Goal: Communication & Community: Answer question/provide support

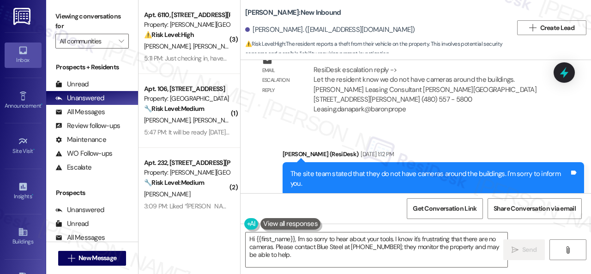
scroll to position [647, 0]
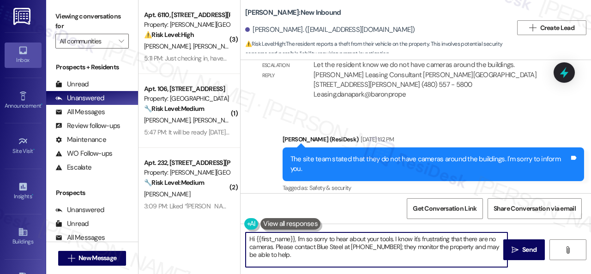
drag, startPoint x: 296, startPoint y: 237, endPoint x: 371, endPoint y: 279, distance: 86.0
click at [371, 273] on html "Inbox Go to Inbox Announcement • Send A Text Announcement Site Visit • Go to Si…" at bounding box center [295, 137] width 591 height 274
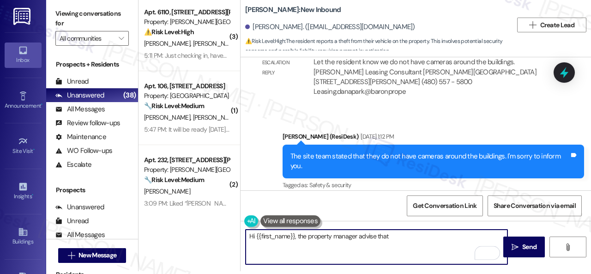
paste textarea "to check with neighbors who have Ring or similar cameras to see if they capture…"
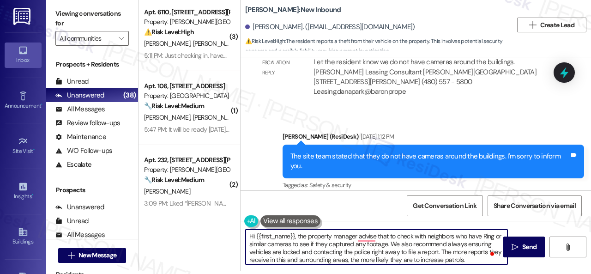
drag, startPoint x: 394, startPoint y: 236, endPoint x: 389, endPoint y: 235, distance: 4.7
click at [389, 235] on textarea "Hi {{first_name}}, the property manager advise that to check with neighbors who…" at bounding box center [376, 246] width 262 height 35
click at [367, 232] on textarea "Hi {{first_name}}, the property manager advise that you check with neighbors wh…" at bounding box center [376, 246] width 262 height 35
click at [411, 242] on textarea "Hi {{first_name}}, the property manager advises that you check with neighbors w…" at bounding box center [376, 246] width 262 height 35
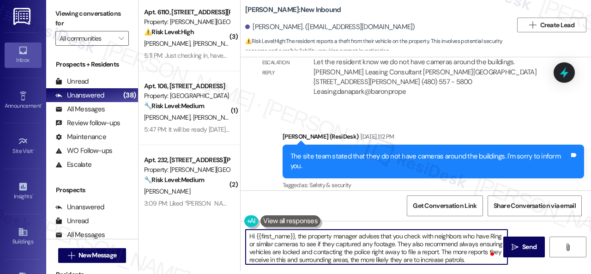
click at [413, 243] on textarea "Hi {{first_name}}, the property manager advises that you check with neighbors w…" at bounding box center [376, 246] width 262 height 35
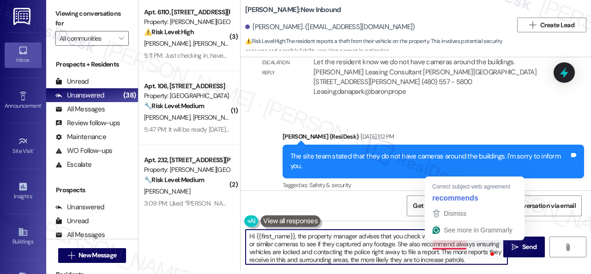
click at [464, 245] on textarea "Hi {{first_name}}, the property manager advises that you check with neighbors w…" at bounding box center [376, 246] width 262 height 35
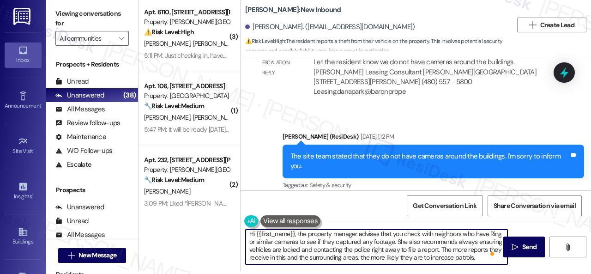
scroll to position [10, 0]
click at [302, 256] on textarea "Hi {{first_name}}, the property manager advises that you check with neighbors w…" at bounding box center [376, 246] width 262 height 35
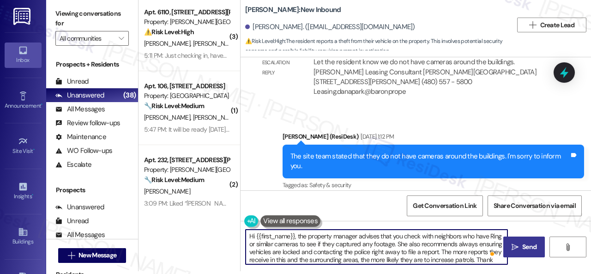
type textarea "Hi {{first_name}}, the property manager advises that you check with neighbors w…"
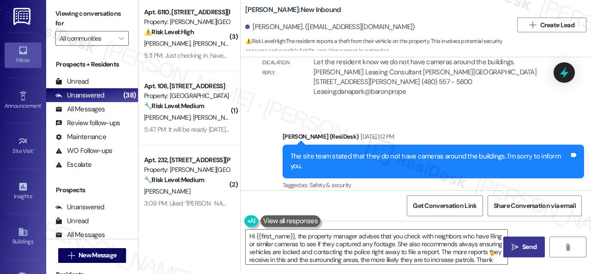
click at [526, 245] on span "Send" at bounding box center [529, 247] width 14 height 10
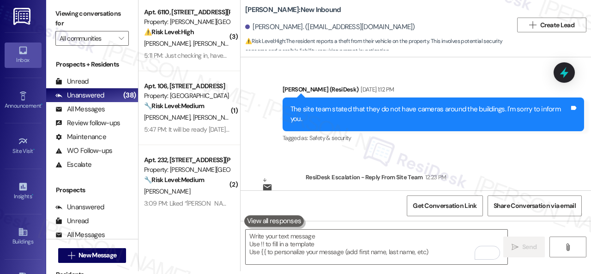
scroll to position [739, 0]
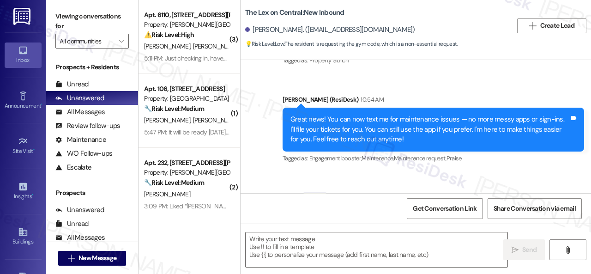
type textarea "Fetching suggested responses. Please feel free to read through the conversation…"
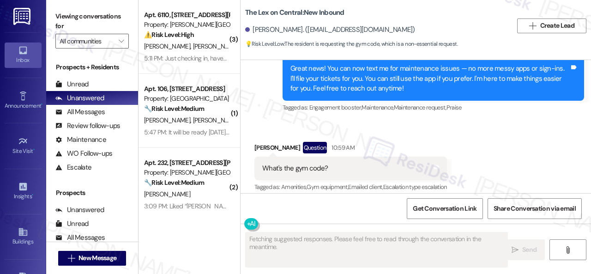
scroll to position [169, 0]
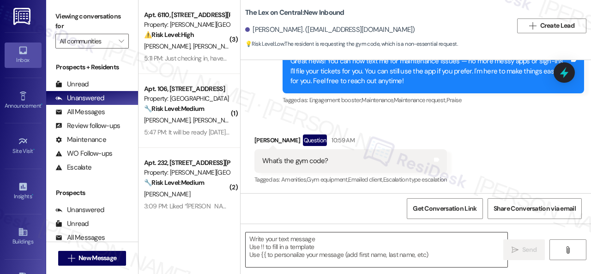
click at [303, 243] on textarea at bounding box center [376, 249] width 262 height 35
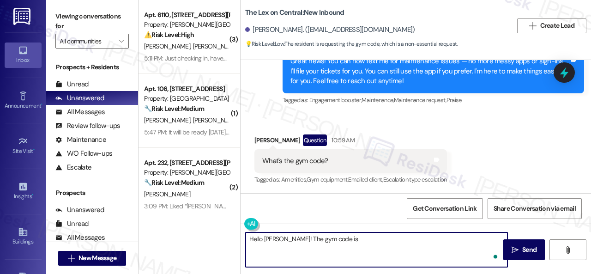
paste textarea "1010"
type textarea "Hello Virginio! The gym code is 1010. Thank you."
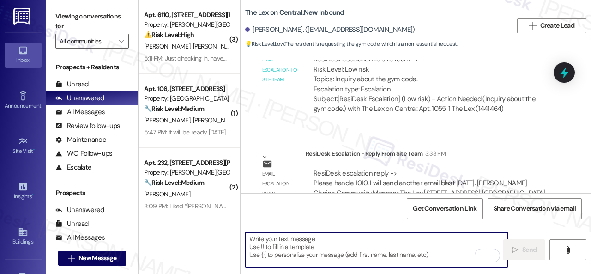
scroll to position [465, 0]
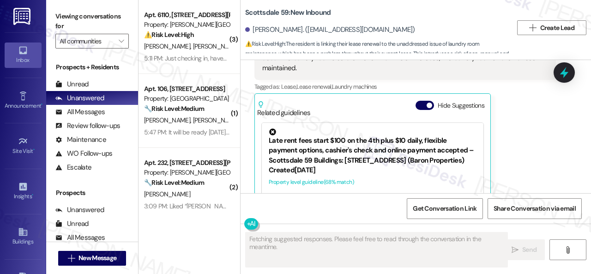
scroll to position [1798, 0]
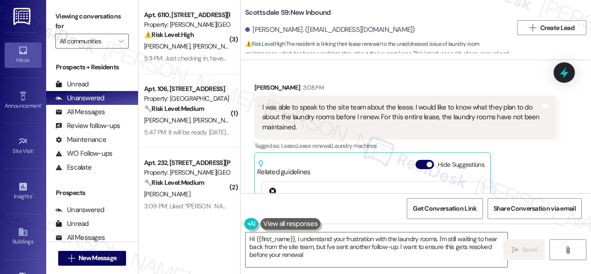
type textarea "Hi {{first_name}}, I understand your frustration with the laundry rooms. I'm st…"
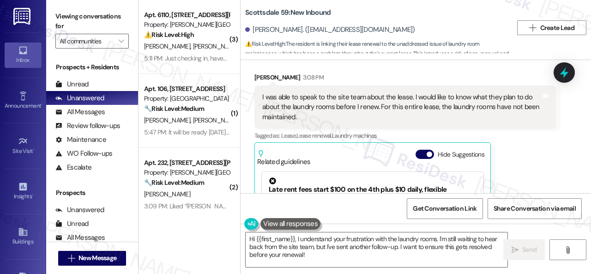
scroll to position [1759, 0]
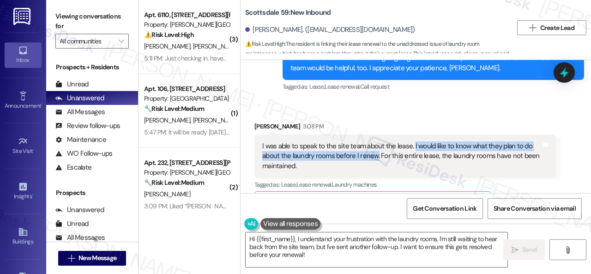
drag, startPoint x: 412, startPoint y: 136, endPoint x: 376, endPoint y: 145, distance: 36.7
click at [376, 145] on div "I was able to speak to the site team about the lease. I would like to know what…" at bounding box center [401, 156] width 279 height 30
copy div "I would like to know what they plan to do about the laundry rooms before I rene…"
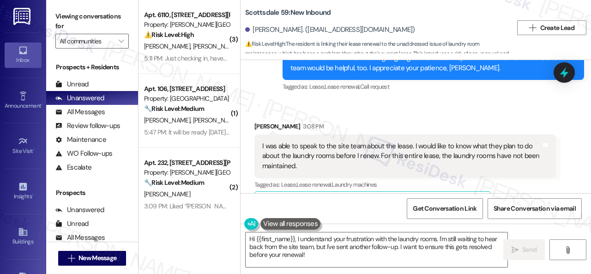
click at [466, 151] on div "I was able to speak to the site team about the lease. I would like to know what…" at bounding box center [401, 156] width 279 height 30
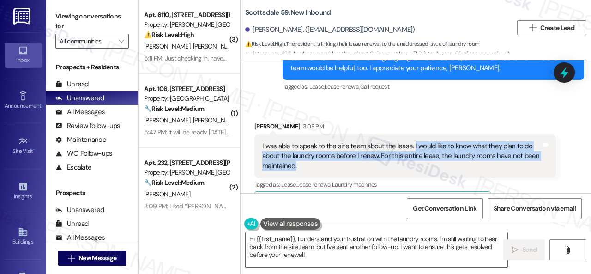
drag, startPoint x: 412, startPoint y: 134, endPoint x: 419, endPoint y: 151, distance: 18.6
click at [419, 151] on div "I was able to speak to the site team about the lease. I would like to know what…" at bounding box center [401, 156] width 279 height 30
copy div "I would like to know what they plan to do about the laundry rooms before I rene…"
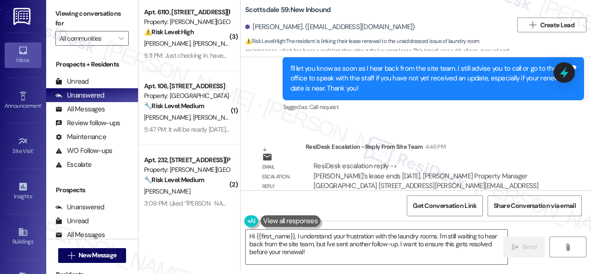
scroll to position [2082, 0]
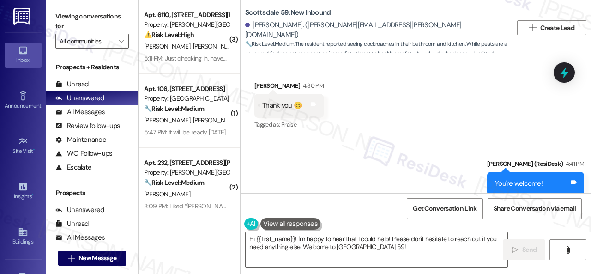
scroll to position [873, 0]
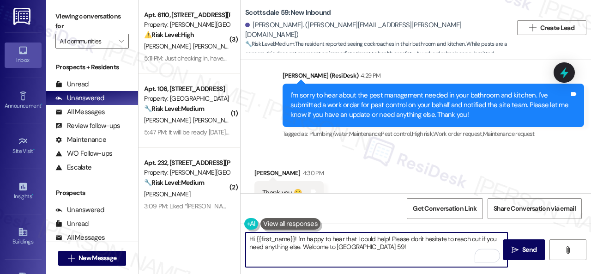
drag, startPoint x: 393, startPoint y: 251, endPoint x: 298, endPoint y: 238, distance: 96.4
click at [298, 238] on textarea "Hi {{first_name}}! I'm happy to hear that I could help! Please don't hesitate t…" at bounding box center [376, 249] width 262 height 35
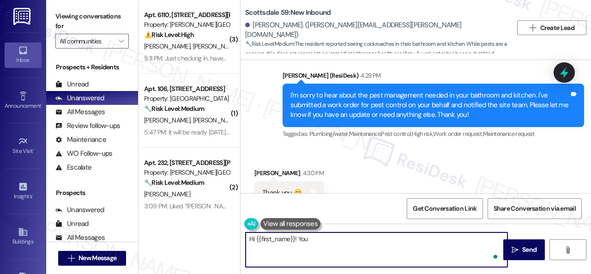
paste textarea "have been put on pest control for Wednesday 8/27."
click at [411, 236] on textarea "Hi {{first_name}}! You have been put on pest control for Wednesday 8/27." at bounding box center [376, 249] width 262 height 35
click at [456, 242] on textarea "Hi {{first_name}}! You have been put on pest control for Wednesday, 8/27." at bounding box center [376, 249] width 262 height 35
type textarea "Hi {{first_name}}! You have been put on pest control for Wednesday, 8/27. Thank…"
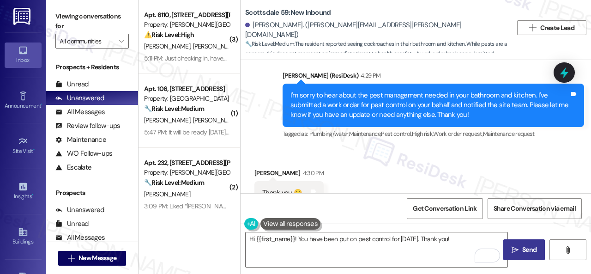
click at [522, 247] on span "Send" at bounding box center [529, 250] width 14 height 10
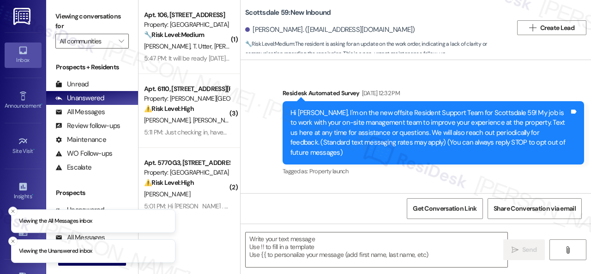
type textarea "Fetching suggested responses. Please feel free to read through the conversation…"
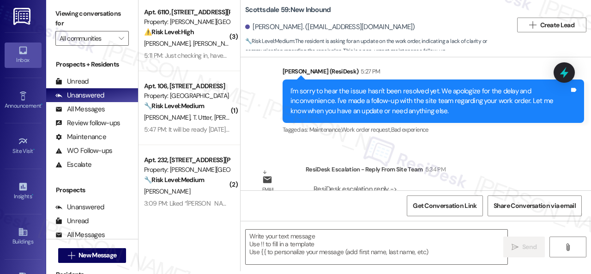
scroll to position [575, 0]
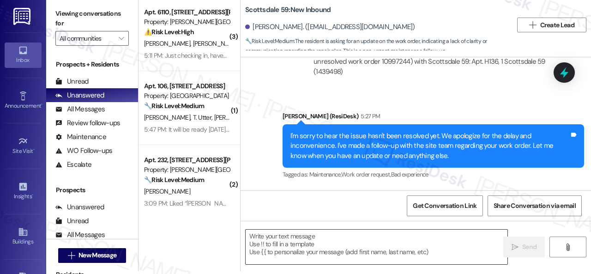
click at [321, 241] on textarea at bounding box center [376, 246] width 262 height 35
paste textarea "Hey, I have an update on your concern. The site team stated that there is no wi…"
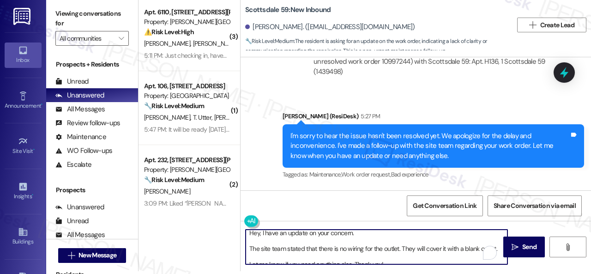
scroll to position [0, 0]
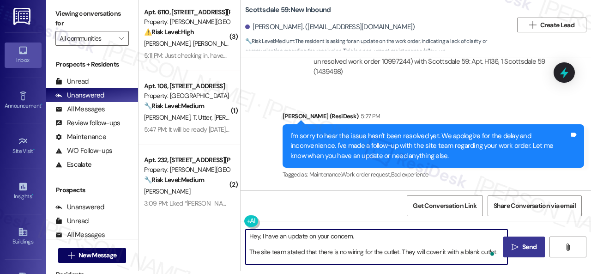
type textarea "Hey, I have an update on your concern. The site team stated that there is no wi…"
click at [522, 242] on span "Send" at bounding box center [529, 247] width 14 height 10
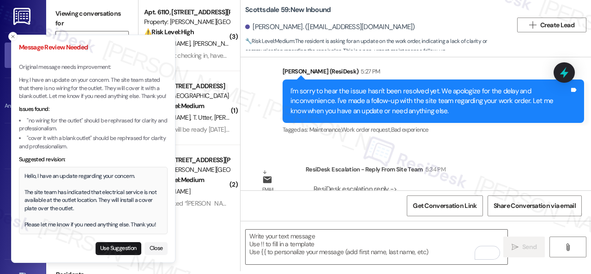
scroll to position [668, 0]
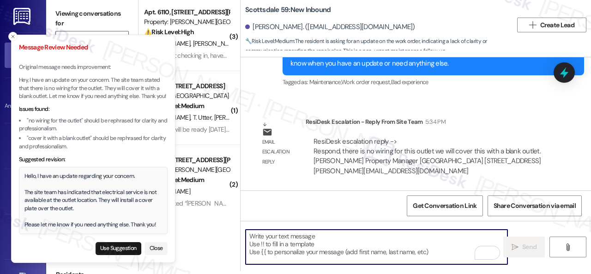
click at [278, 242] on textarea "To enrich screen reader interactions, please activate Accessibility in Grammarl…" at bounding box center [376, 246] width 262 height 35
paste textarea "Hey, I have an update on your concern. The site team stated that there is no wi…"
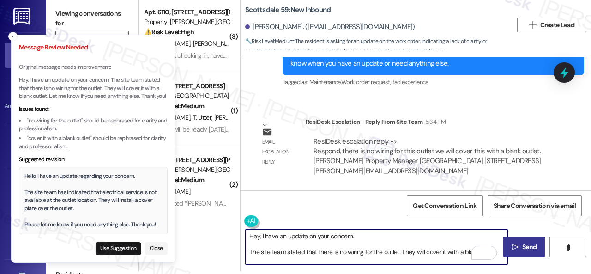
scroll to position [16, 0]
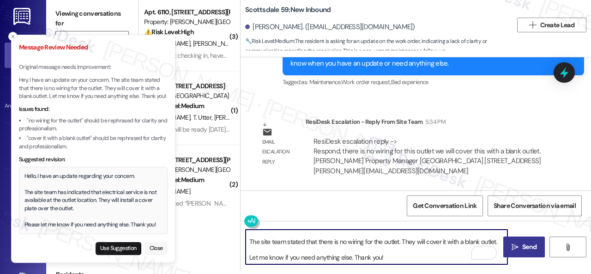
type textarea "Hey, I have an update on your concern. The site team stated that there is no wi…"
click at [159, 248] on button "Close" at bounding box center [155, 248] width 23 height 13
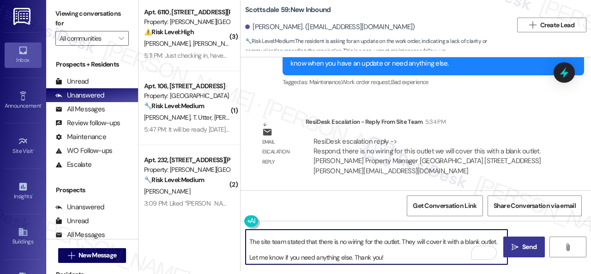
click at [367, 252] on textarea "Hey, I have an update on your concern. The site team stated that there is no wi…" at bounding box center [376, 246] width 262 height 35
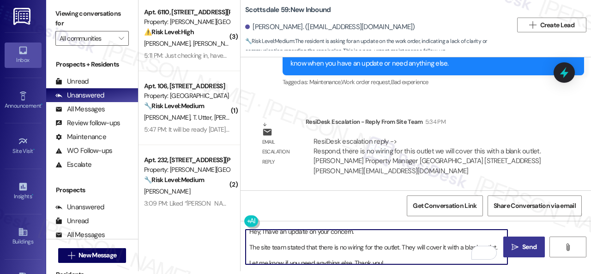
scroll to position [0, 0]
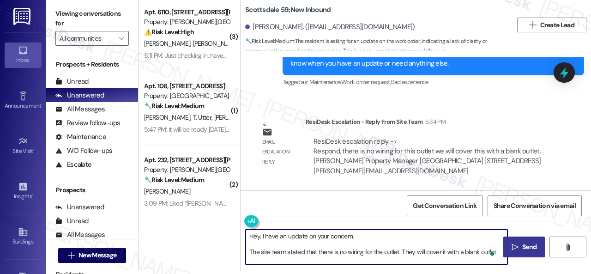
click at [526, 244] on span "Send" at bounding box center [529, 247] width 14 height 10
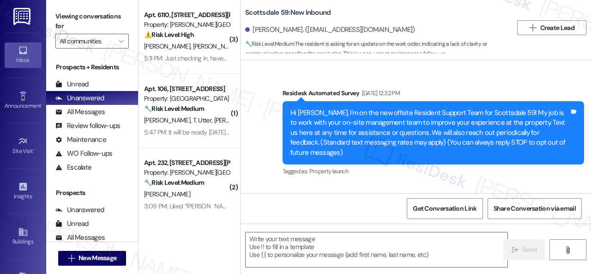
type textarea "Fetching suggested responses. Please feel free to read through the conversation…"
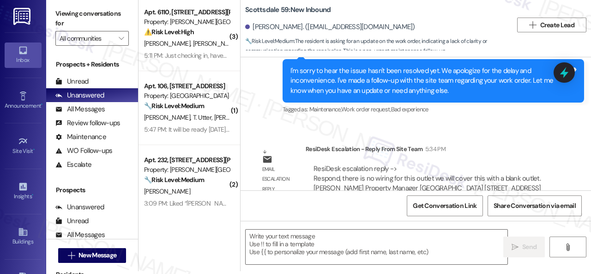
scroll to position [622, 0]
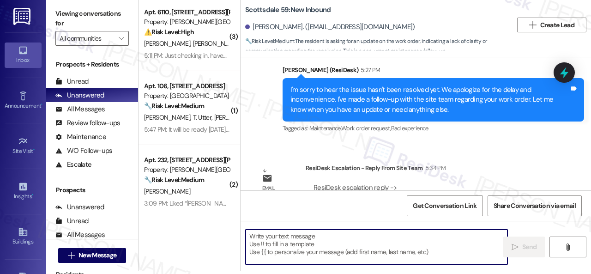
click at [296, 243] on textarea at bounding box center [376, 246] width 262 height 35
paste textarea "Hey, I have an update on your concern. The site team stated that there is no wi…"
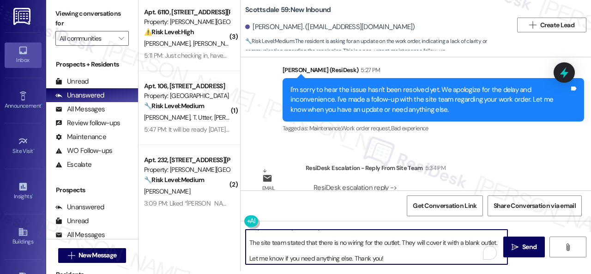
scroll to position [0, 0]
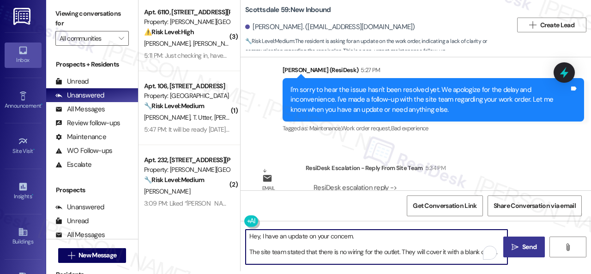
type textarea "Hey, I have an update on your concern. The site team stated that there is no wi…"
click at [522, 244] on span "Send" at bounding box center [529, 247] width 14 height 10
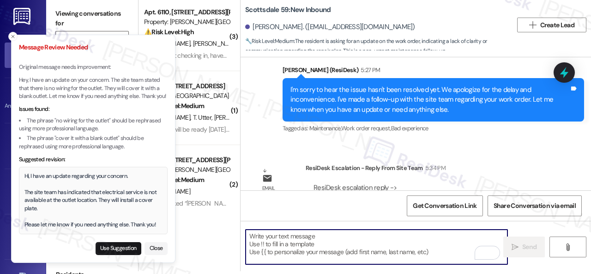
click at [265, 249] on textarea "To enrich screen reader interactions, please activate Accessibility in Grammarl…" at bounding box center [376, 246] width 262 height 35
paste textarea "Hey, I have an update on your concern. The site team stated that there is no wi…"
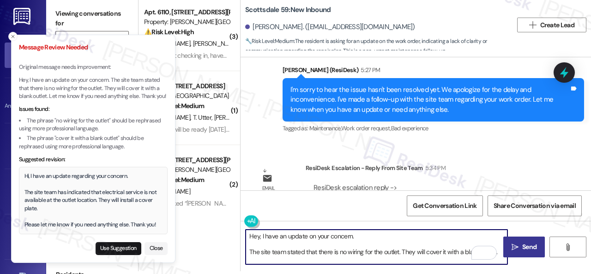
scroll to position [16, 0]
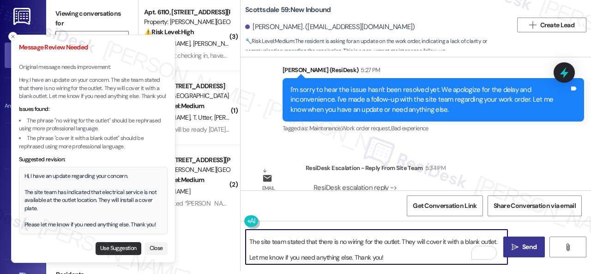
click at [115, 246] on button "Use Suggestion" at bounding box center [119, 248] width 46 height 13
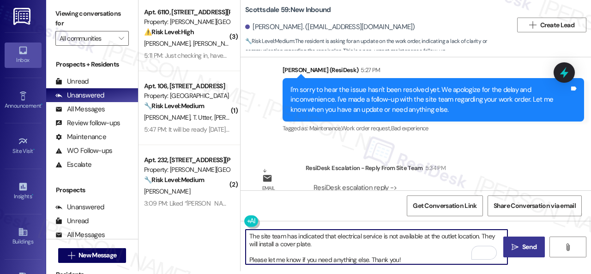
drag, startPoint x: 279, startPoint y: 245, endPoint x: 309, endPoint y: 241, distance: 30.7
click at [309, 241] on textarea "Hi, I have an update regarding your concern. The site team has indicated that e…" at bounding box center [376, 246] width 262 height 35
click at [366, 236] on textarea "Hi, I have an update regarding your concern. The site team has indicated that e…" at bounding box center [376, 246] width 262 height 35
click at [440, 241] on textarea "Hi, I have an update regarding your concern. The site team has indicated that e…" at bounding box center [376, 246] width 262 height 35
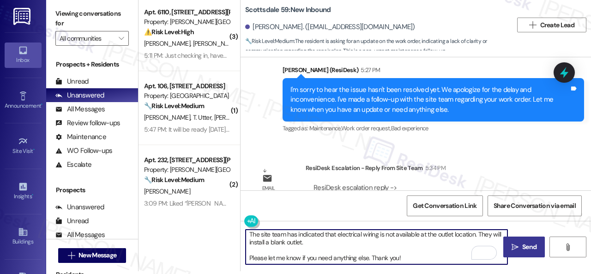
scroll to position [18, 0]
type textarea "Hi, I have an update regarding your concern. The site team has indicated that e…"
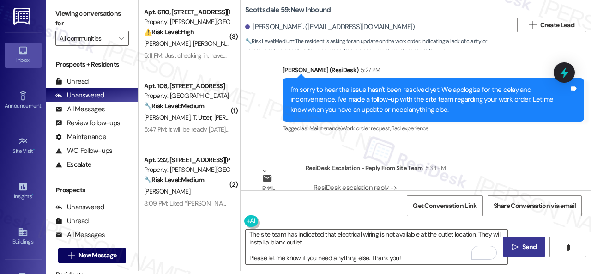
click at [522, 248] on span "Send" at bounding box center [529, 247] width 14 height 10
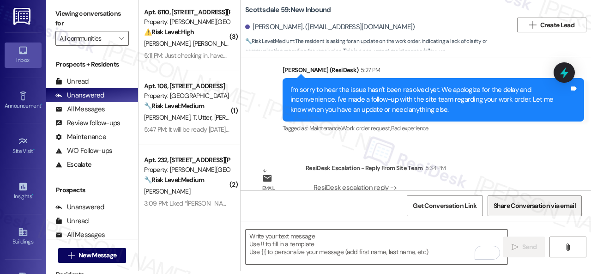
scroll to position [0, 0]
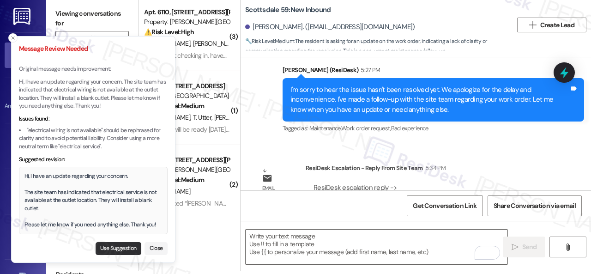
click at [102, 250] on button "Use Suggestion" at bounding box center [119, 248] width 46 height 13
type textarea "Hi, I have an update regarding your concern. The site team has indicated that e…"
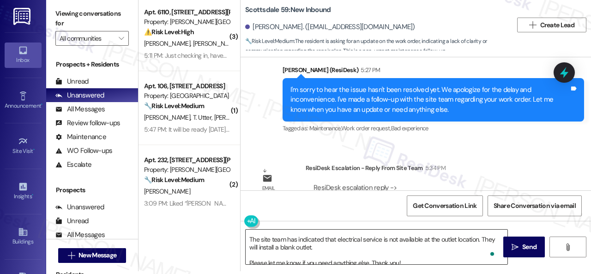
scroll to position [18, 0]
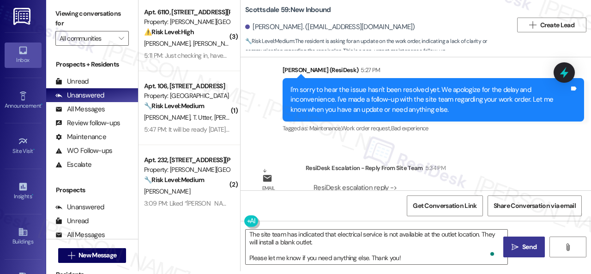
click at [530, 243] on span "Send" at bounding box center [529, 247] width 14 height 10
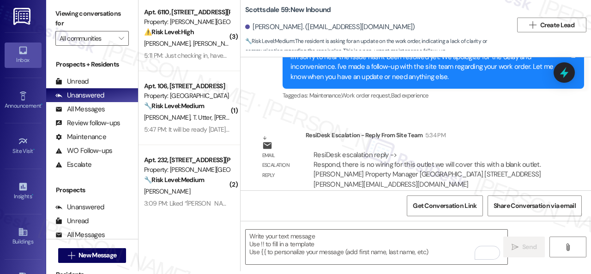
scroll to position [668, 0]
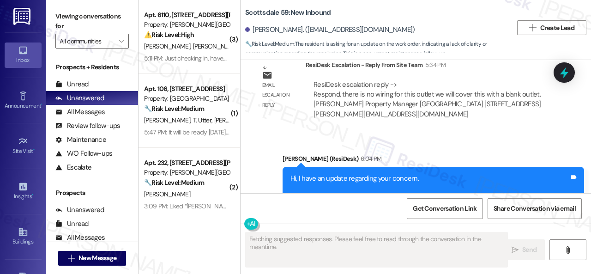
scroll to position [795, 0]
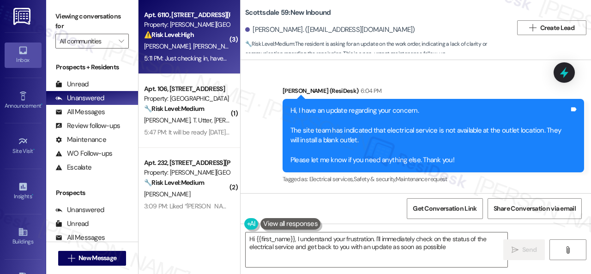
type textarea "Hi {{first_name}}, I understand your frustration. I'll immediately check on the…"
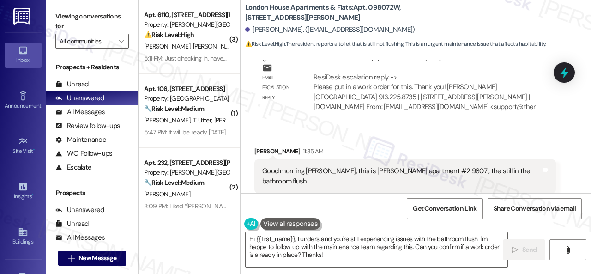
scroll to position [636, 0]
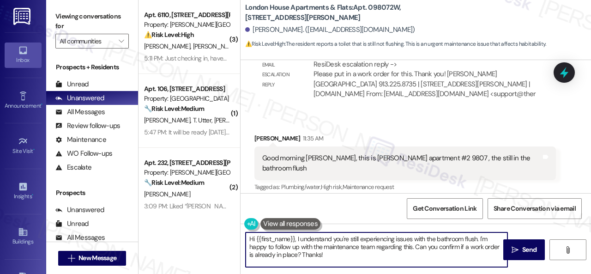
drag, startPoint x: 296, startPoint y: 239, endPoint x: 343, endPoint y: 264, distance: 53.3
click at [343, 264] on textarea "Hi {{first_name}}, I understand you're still experiencing issues with the bathr…" at bounding box center [376, 249] width 262 height 35
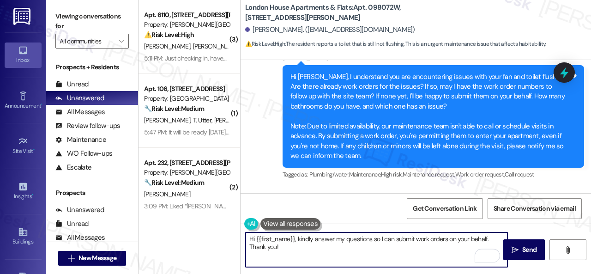
scroll to position [405, 0]
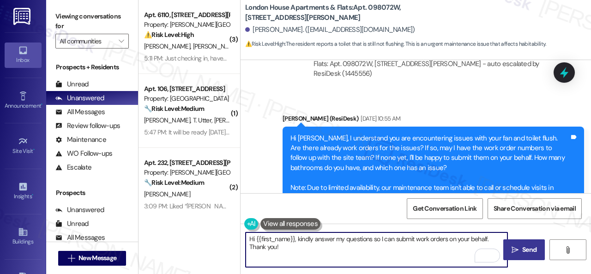
type textarea "Hi {{first_name}}, kindly answer my questions so I can submit work orders on yo…"
click at [520, 247] on span "Send" at bounding box center [529, 250] width 18 height 10
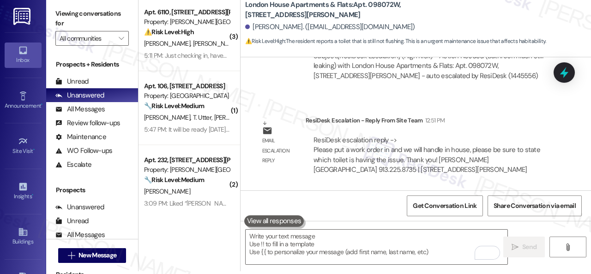
scroll to position [1012, 0]
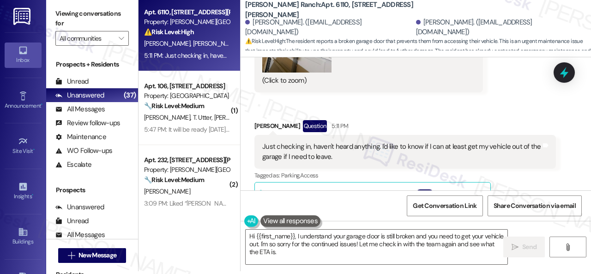
scroll to position [6621, 0]
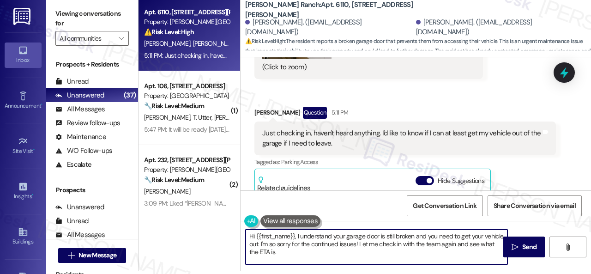
drag, startPoint x: 281, startPoint y: 243, endPoint x: 301, endPoint y: 251, distance: 21.2
click at [301, 251] on textarea "Hi {{first_name}}, I understand your garage door is still broken and you need t…" at bounding box center [376, 246] width 262 height 35
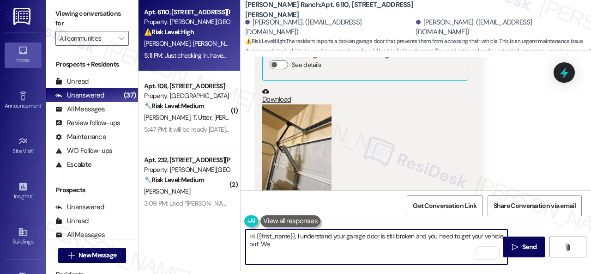
scroll to position [6483, 0]
drag, startPoint x: 256, startPoint y: 239, endPoint x: 294, endPoint y: 237, distance: 38.4
click at [294, 237] on textarea "Hi {{first_name}}, I understand your garage door is still broken and you need t…" at bounding box center [376, 246] width 262 height 35
click at [497, 238] on textarea "Hi [PERSON_NAME], I understand your garage door is still broken and you need to…" at bounding box center [376, 246] width 262 height 35
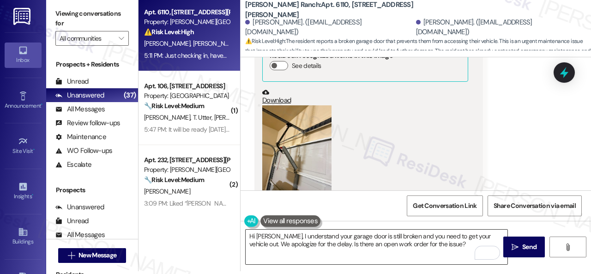
click at [460, 241] on textarea "Hi [PERSON_NAME], I understand your garage door is still broken and you need to…" at bounding box center [376, 246] width 262 height 35
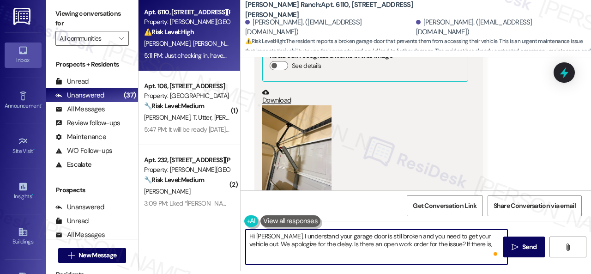
paste textarea "please provide the work order number, and I'll gladly follow up with the site t…"
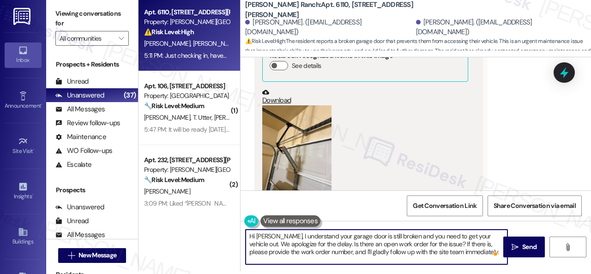
click at [459, 252] on textarea "Hi [PERSON_NAME], I understand your garage door is still broken and you need to…" at bounding box center [376, 246] width 262 height 35
paste textarea "submit a work order on your behalf."
click at [281, 261] on textarea "Hi [PERSON_NAME], I understand your garage door is still broken and you need to…" at bounding box center [376, 246] width 262 height 35
click at [385, 261] on textarea "Hi [PERSON_NAME], I understand your garage door is still broken and you need to…" at bounding box center [376, 246] width 262 height 35
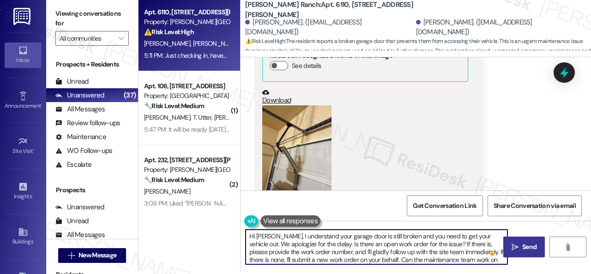
type textarea "Hi [PERSON_NAME], I understand your garage door is still broken and you need to…"
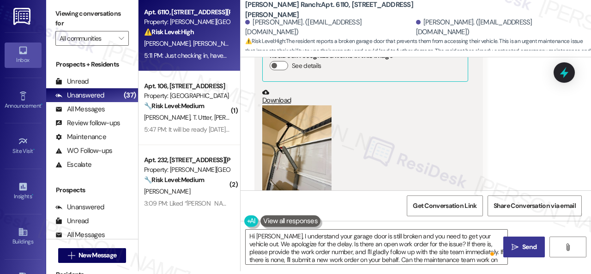
click at [532, 246] on span "Send" at bounding box center [529, 247] width 14 height 10
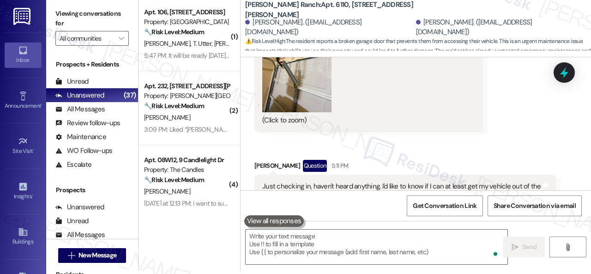
scroll to position [6541, 0]
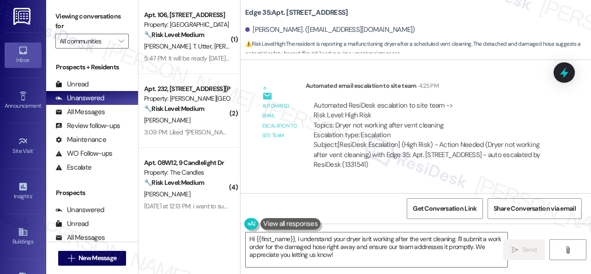
scroll to position [1689, 0]
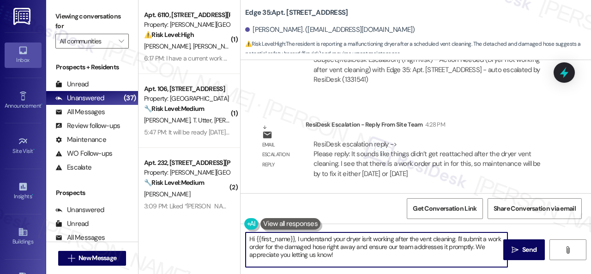
drag, startPoint x: 457, startPoint y: 238, endPoint x: 460, endPoint y: 257, distance: 19.2
click at [460, 257] on textarea "Hi {{first_name}}, I understand your dryer isn't working after the vent cleanin…" at bounding box center [376, 249] width 262 height 35
paste textarea "The site team stated that it sounds like things didn't get reattached after the…"
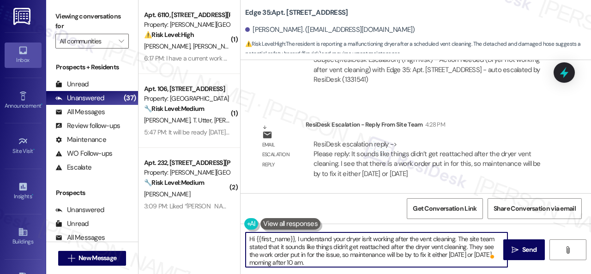
scroll to position [0, 0]
type textarea "Hi {{first_name}}, I understand your dryer isn't working after the vent cleanin…"
click at [515, 249] on span " Send" at bounding box center [523, 250] width 29 height 10
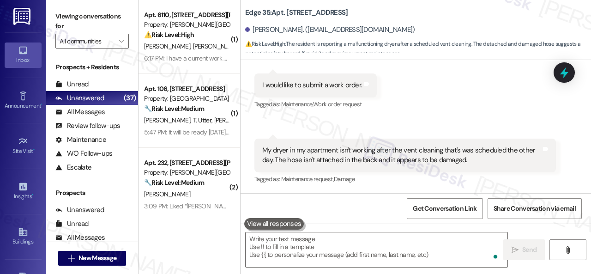
scroll to position [1373, 0]
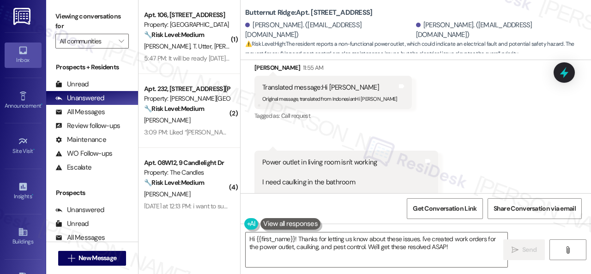
scroll to position [2083, 0]
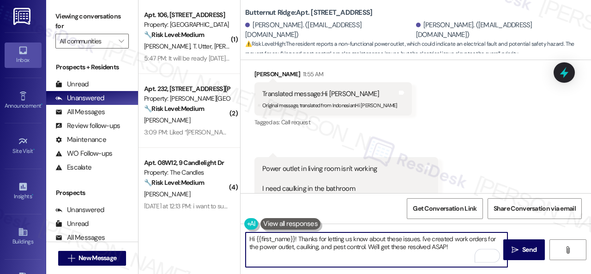
drag, startPoint x: 385, startPoint y: 238, endPoint x: 401, endPoint y: 240, distance: 16.3
click at [401, 240] on textarea "Hi {{first_name}}! Thanks for letting us know about these issues. I've created …" at bounding box center [376, 249] width 262 height 35
drag, startPoint x: 421, startPoint y: 239, endPoint x: 458, endPoint y: 245, distance: 36.9
click at [458, 245] on textarea "Hi {{first_name}}! Thanks for letting us know about these issues. I've created …" at bounding box center [376, 249] width 262 height 35
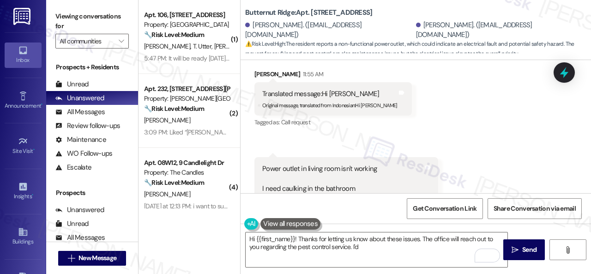
click at [497, 141] on div "Received via SMS [PERSON_NAME] 11:55 AM Translated message: Hi [PERSON_NAME] Or…" at bounding box center [415, 144] width 350 height 192
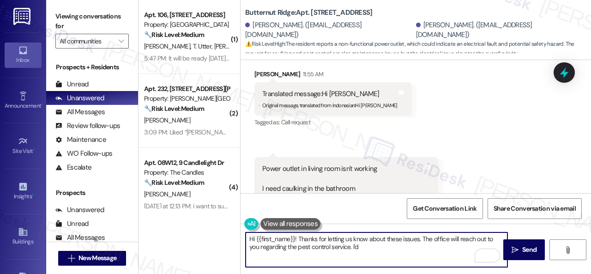
drag, startPoint x: 353, startPoint y: 245, endPoint x: 367, endPoint y: 245, distance: 14.3
click at [364, 244] on textarea "Hi {{first_name}}! Thanks for letting us know about these issues. The office wi…" at bounding box center [376, 249] width 262 height 35
paste textarea "ll be happy to submit a work order on your behalf. Can the maintenance team ent…"
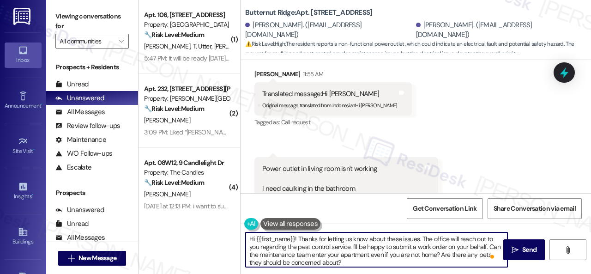
click at [416, 247] on textarea "Hi {{first_name}}! Thanks for letting us know about these issues. The office wi…" at bounding box center [376, 249] width 262 height 35
click at [440, 247] on textarea "Hi {{first_name}}! Thanks for letting us know about these issues. The office wi…" at bounding box center [376, 249] width 262 height 35
click at [484, 246] on textarea "Hi {{first_name}}! Thanks for letting us know about these issues. The office wi…" at bounding box center [376, 249] width 262 height 35
click at [370, 256] on textarea "Hi {{first_name}}! Thanks for letting us know about these issues. The office wi…" at bounding box center [376, 249] width 262 height 35
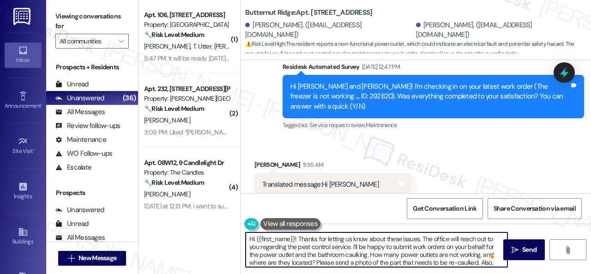
scroll to position [1945, 0]
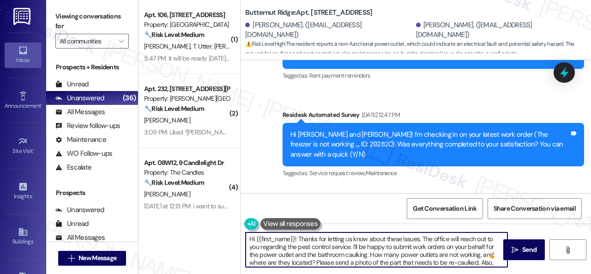
drag, startPoint x: 256, startPoint y: 239, endPoint x: 294, endPoint y: 239, distance: 38.3
click at [294, 239] on textarea "Hi {{first_name}}! Thanks for letting us know about these issues. The office wi…" at bounding box center [376, 249] width 262 height 35
type textarea "Hi Manal! Thanks for letting us know about these issues. The office will reach …"
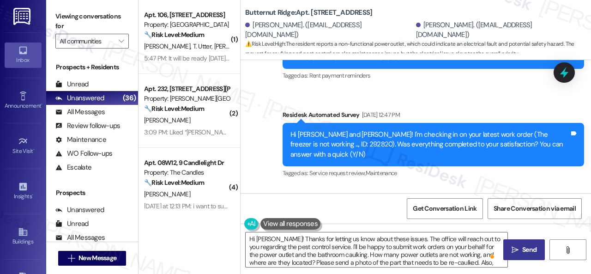
click at [520, 253] on span "Send" at bounding box center [529, 250] width 18 height 10
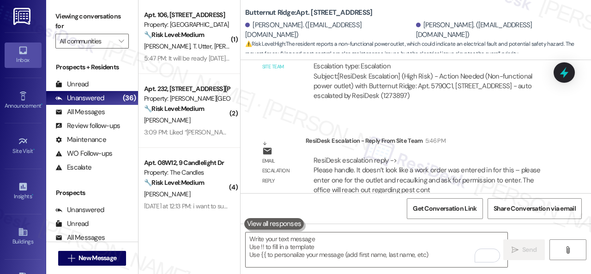
scroll to position [2428, 0]
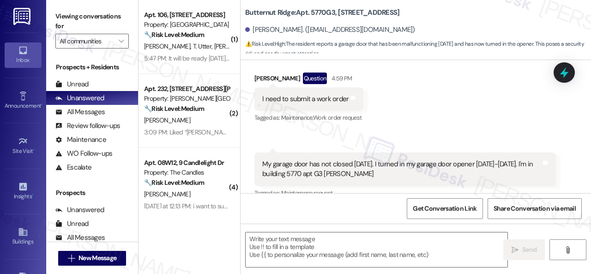
type textarea "Fetching suggested responses. Please feel free to read through the conversation…"
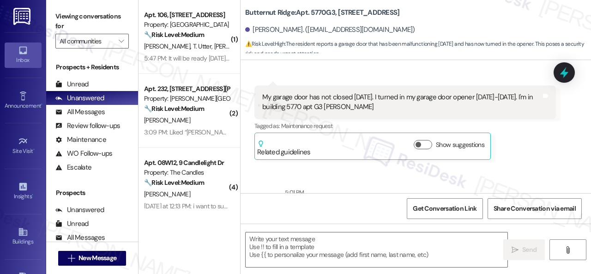
scroll to position [138, 0]
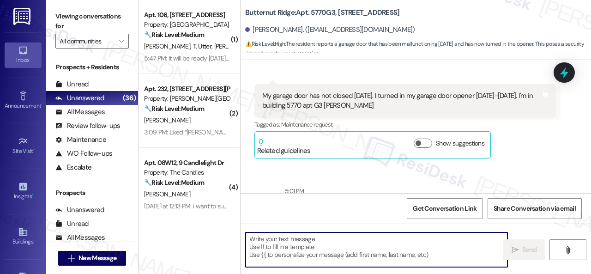
click at [271, 242] on textarea at bounding box center [376, 249] width 262 height 35
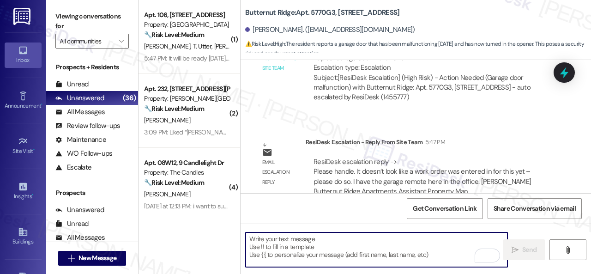
scroll to position [415, 0]
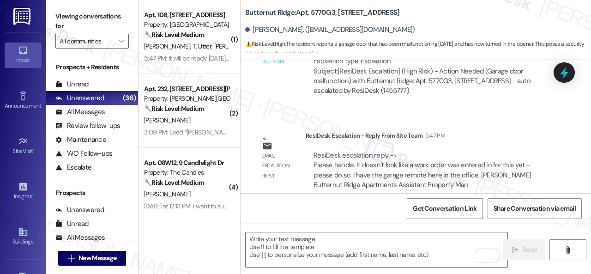
click at [252, 93] on div "Automated email escalation to site team Automated email escalation to site team…" at bounding box center [404, 55] width 315 height 110
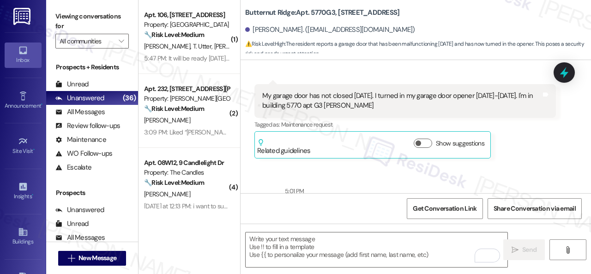
scroll to position [138, 0]
click at [303, 241] on textarea "To enrich screen reader interactions, please activate Accessibility in Grammarl…" at bounding box center [376, 249] width 262 height 35
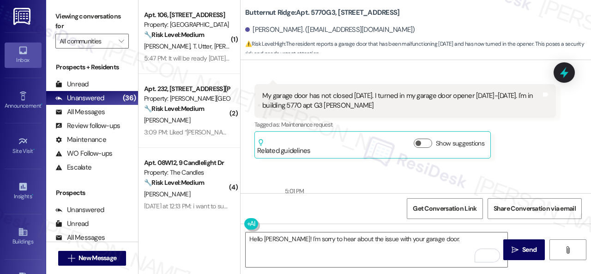
click at [504, 132] on div "Angela Valentine 5:01 PM My garage door has not closed since Saturday. I turned…" at bounding box center [404, 121] width 301 height 75
click at [453, 240] on textarea "Hello Angela! I'm sorry to hear about the issue with your garage door." at bounding box center [376, 249] width 262 height 35
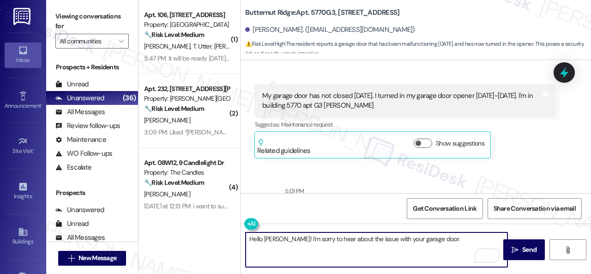
paste textarea "I'll be happy to submit a work order on your behalf. Can the maintenance team e…"
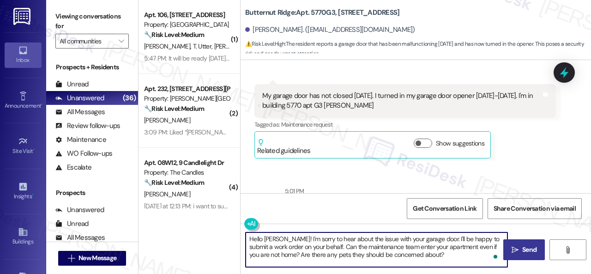
type textarea "Hello Angela! I'm sorry to hear about the issue with your garage door. I'll be …"
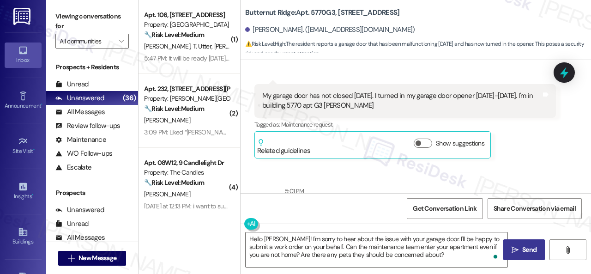
click at [522, 251] on span "Send" at bounding box center [529, 250] width 14 height 10
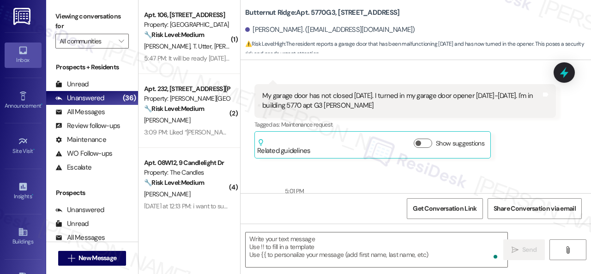
scroll to position [110, 0]
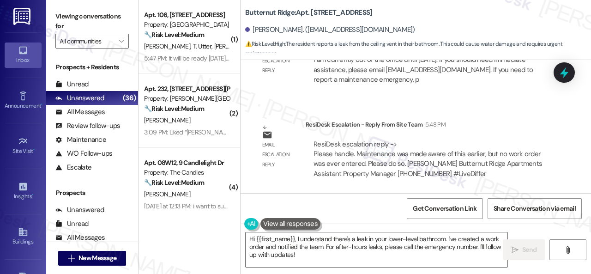
scroll to position [2505, 0]
click at [511, 177] on div "ResiDesk escalation reply -> Please handle. Maintenance was made aware of this …" at bounding box center [430, 159] width 236 height 40
click at [448, 242] on textarea "Hi {{first_name}}, I understand there's a leak in your lower-level bathroom. I'…" at bounding box center [376, 249] width 262 height 35
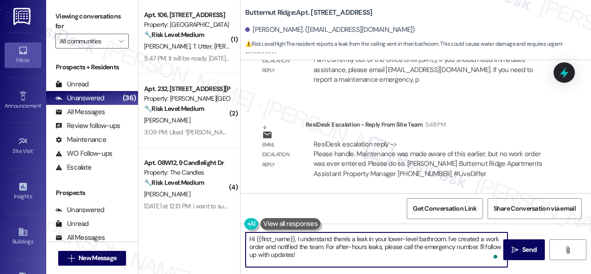
click at [445, 239] on textarea "Hi {{first_name}}, I understand there's a leak in your lower-level bathroom. I'…" at bounding box center [376, 249] width 262 height 35
click at [312, 236] on textarea "Hi {{first_name}}, I understand there's a leak in your lower-level bathroom. I'…" at bounding box center [376, 249] width 262 height 35
drag, startPoint x: 455, startPoint y: 239, endPoint x: 462, endPoint y: 255, distance: 18.2
click at [462, 255] on textarea "Hi {{first_name}}, I'm sorry to hear there's a leak in your lower-level bathroo…" at bounding box center [376, 249] width 262 height 35
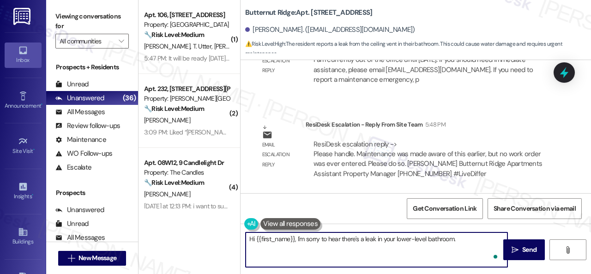
paste textarea "I'll be happy to submit a work order on your behalf. Can the maintenance team e…"
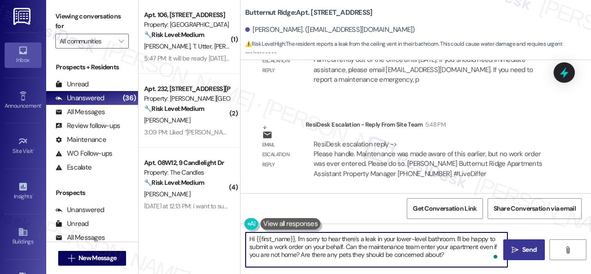
type textarea "Hi {{first_name}}, I'm sorry to hear there's a leak in your lower-level bathroo…"
click at [516, 247] on span " Send" at bounding box center [523, 250] width 29 height 10
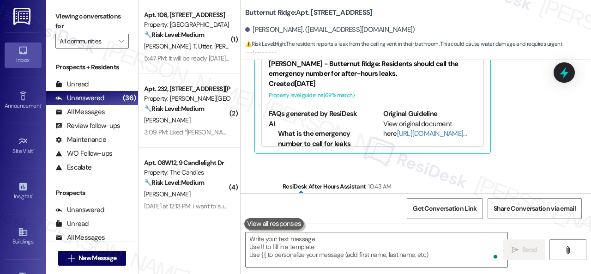
scroll to position [2075, 0]
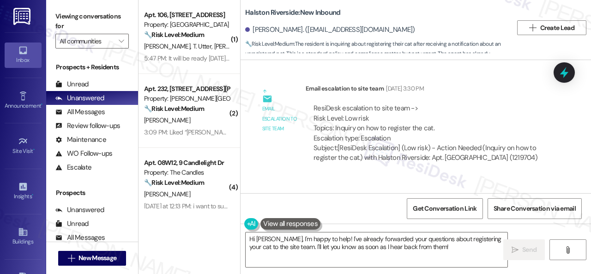
scroll to position [3, 0]
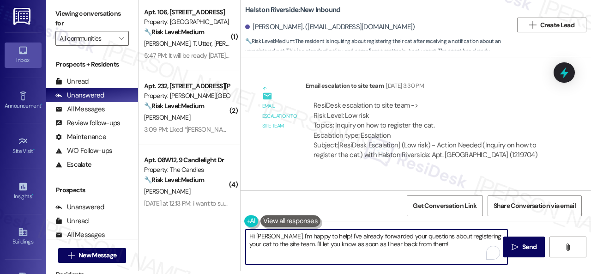
drag, startPoint x: 270, startPoint y: 235, endPoint x: 459, endPoint y: 232, distance: 188.3
click at [459, 247] on textarea "Hi [PERSON_NAME], I'm happy to help! I've already forwarded your questions abou…" at bounding box center [376, 246] width 262 height 35
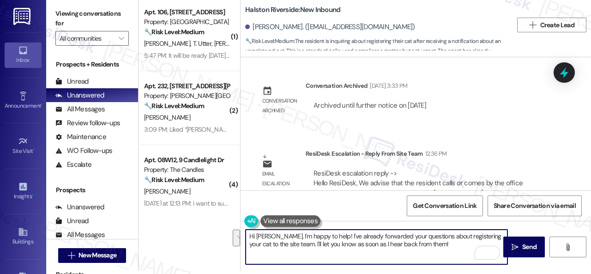
scroll to position [12062, 0]
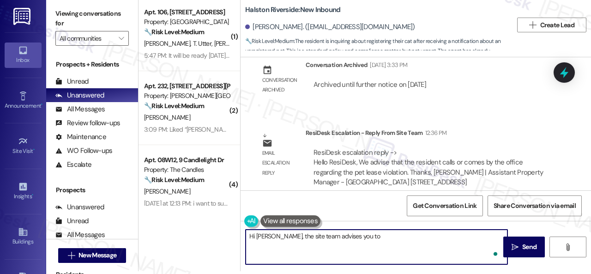
paste textarea "calls or comes by the office regarding the pet lease violation."
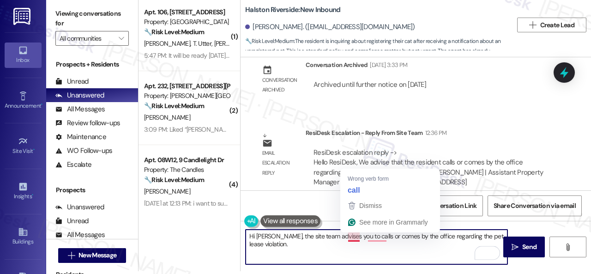
click at [351, 238] on textarea "Hi [PERSON_NAME], the site team advises you to calls or comes by the office reg…" at bounding box center [376, 246] width 262 height 35
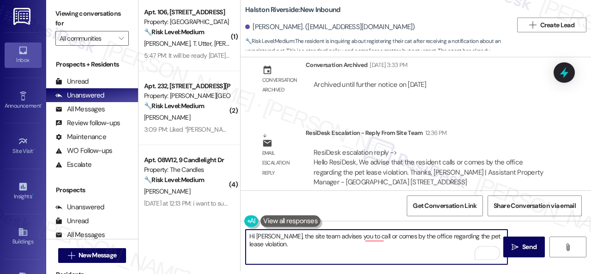
click at [369, 234] on textarea "Hi [PERSON_NAME], the site team advises you to call or comes by the office rega…" at bounding box center [376, 246] width 262 height 35
click at [371, 238] on textarea "Hi [PERSON_NAME], the site team advises you to call or comes by the office rega…" at bounding box center [376, 246] width 262 height 35
click at [286, 245] on textarea "Hi Yana, the site team advises you to call or come by the office regarding the …" at bounding box center [376, 246] width 262 height 35
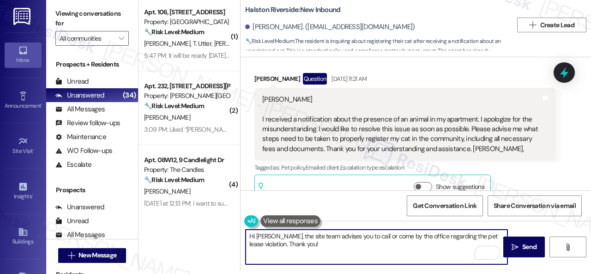
scroll to position [11416, 0]
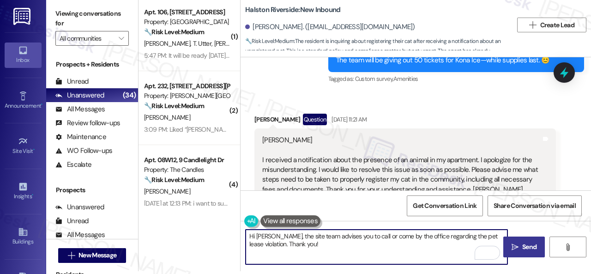
type textarea "Hi Yana, the site team advises you to call or come by the office regarding the …"
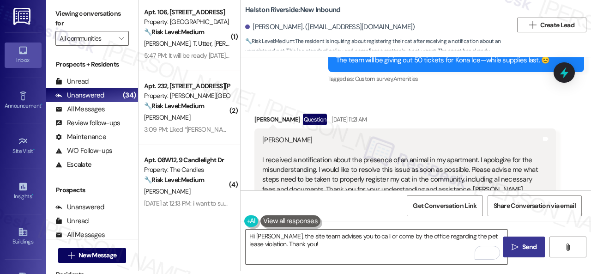
click at [520, 245] on span "Send" at bounding box center [529, 247] width 18 height 10
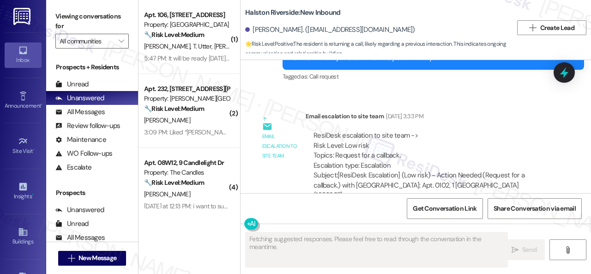
scroll to position [4589, 0]
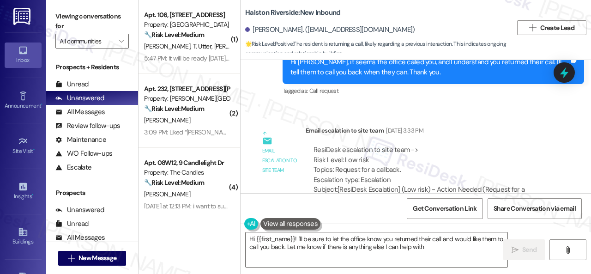
type textarea "Hi {{first_name}}! I'll be sure to let the office know you returned their call …"
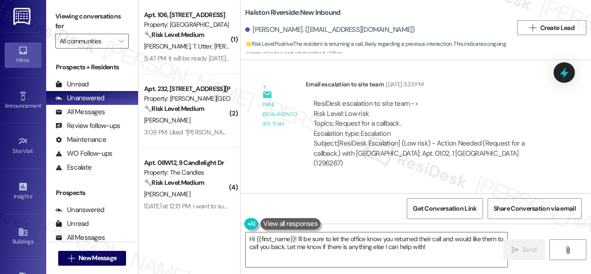
scroll to position [4543, 0]
